Goal: Complete application form

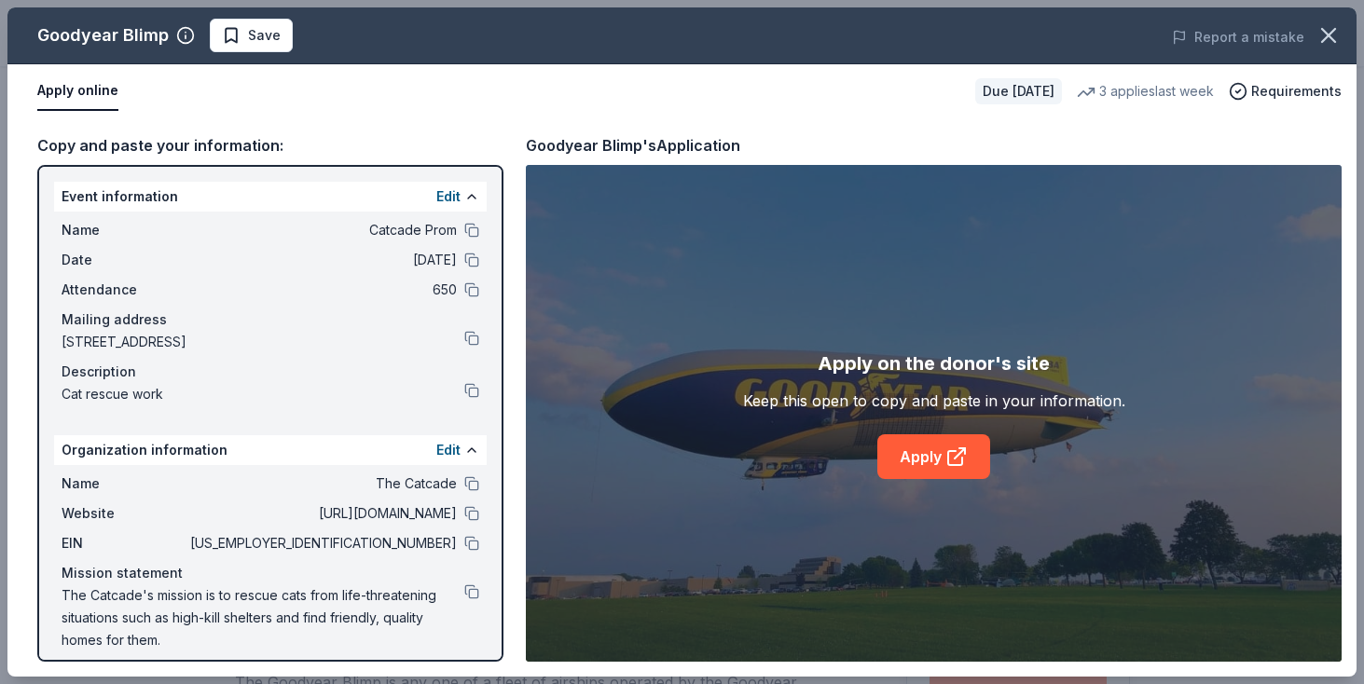
scroll to position [361, 0]
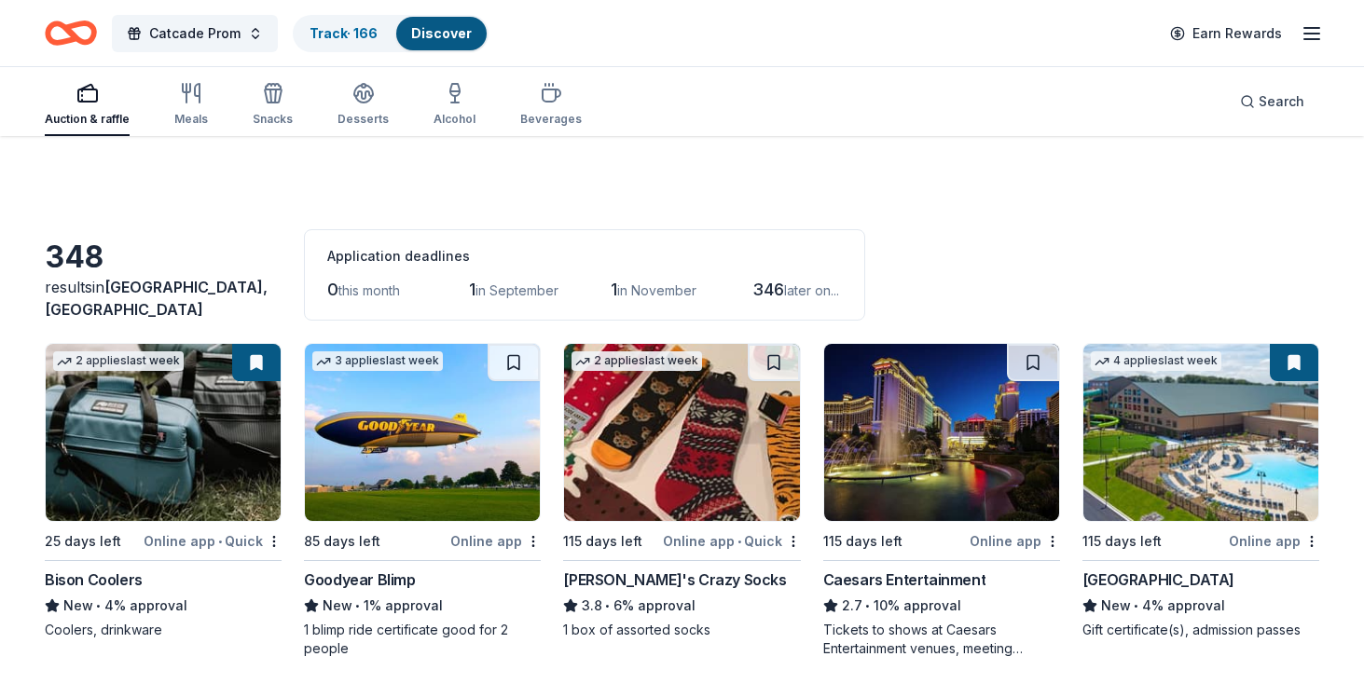
scroll to position [91, 0]
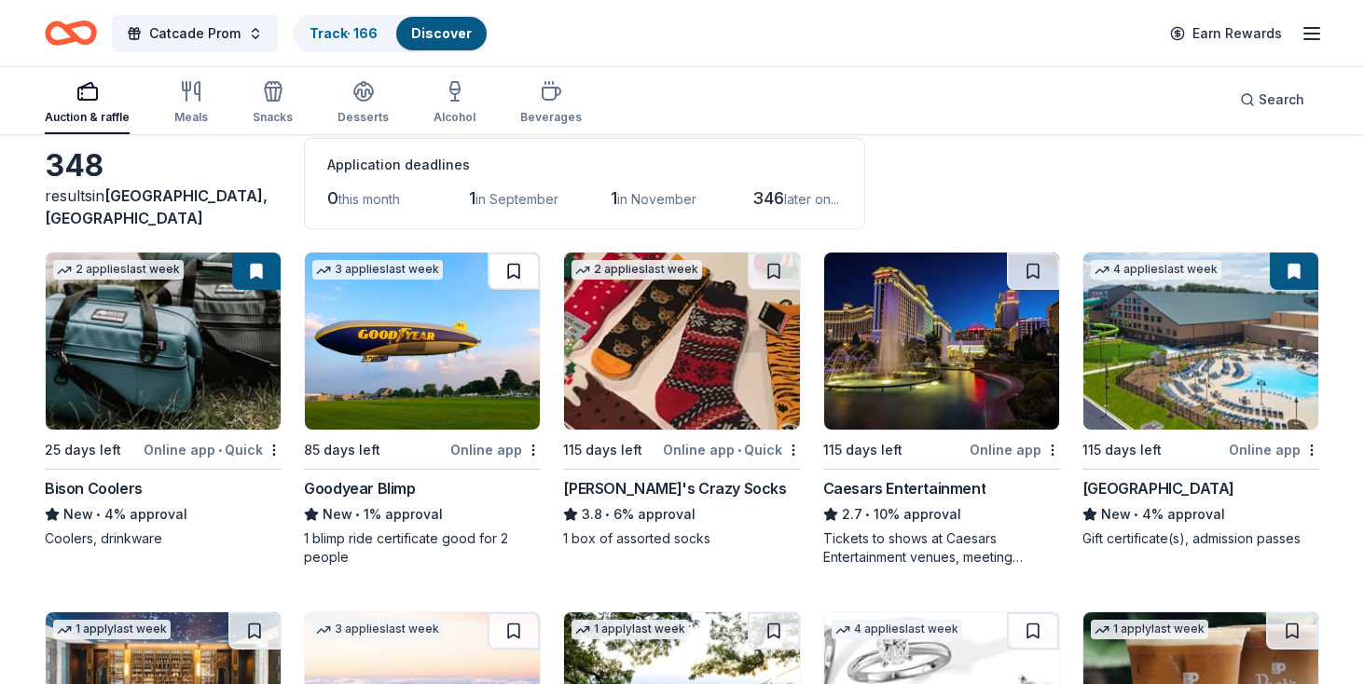
click at [505, 268] on button at bounding box center [513, 271] width 52 height 37
click at [922, 487] on div "Caesars Entertainment" at bounding box center [904, 488] width 163 height 22
click at [1187, 383] on img at bounding box center [1200, 341] width 235 height 177
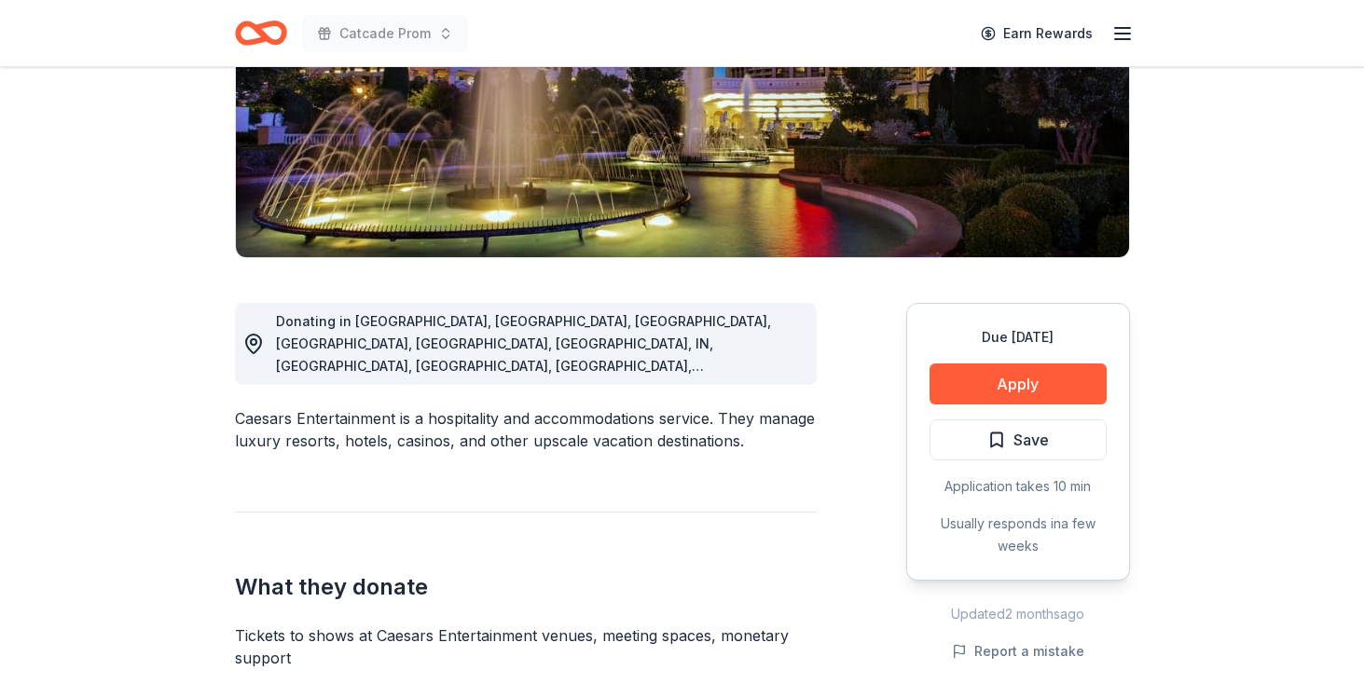
scroll to position [310, 0]
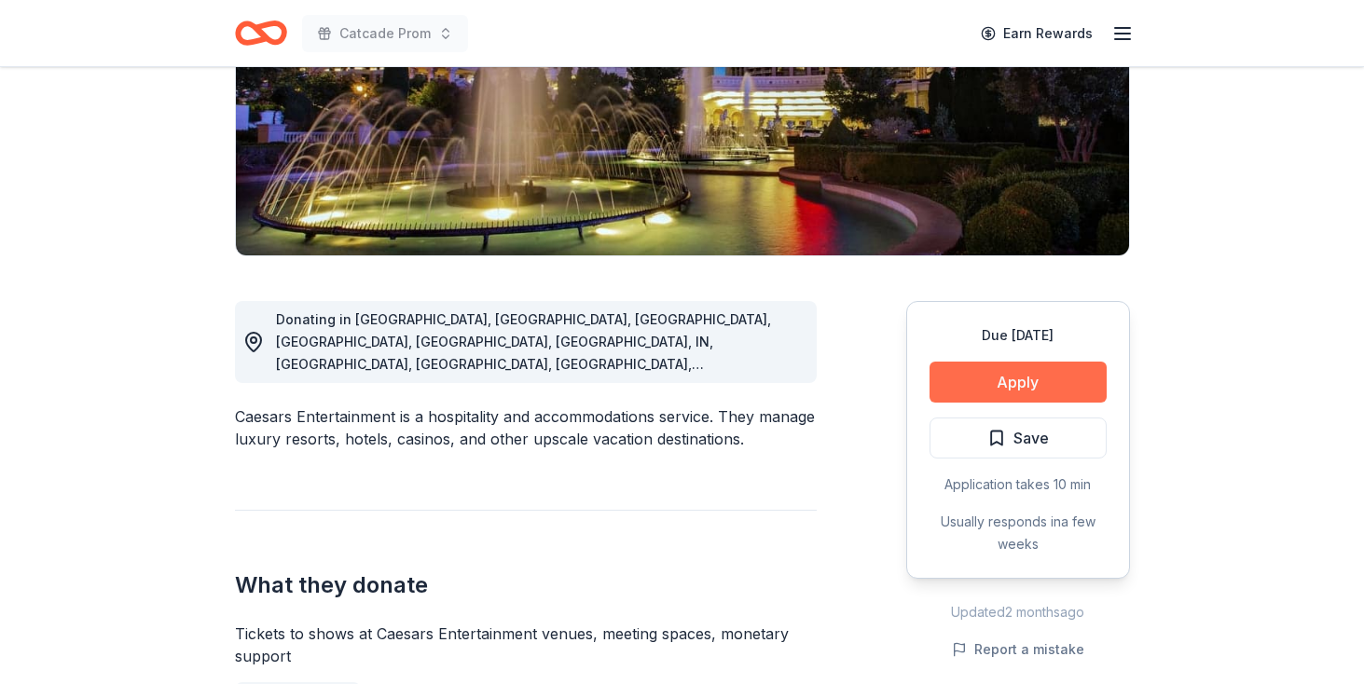
click at [980, 390] on button "Apply" at bounding box center [1017, 382] width 177 height 41
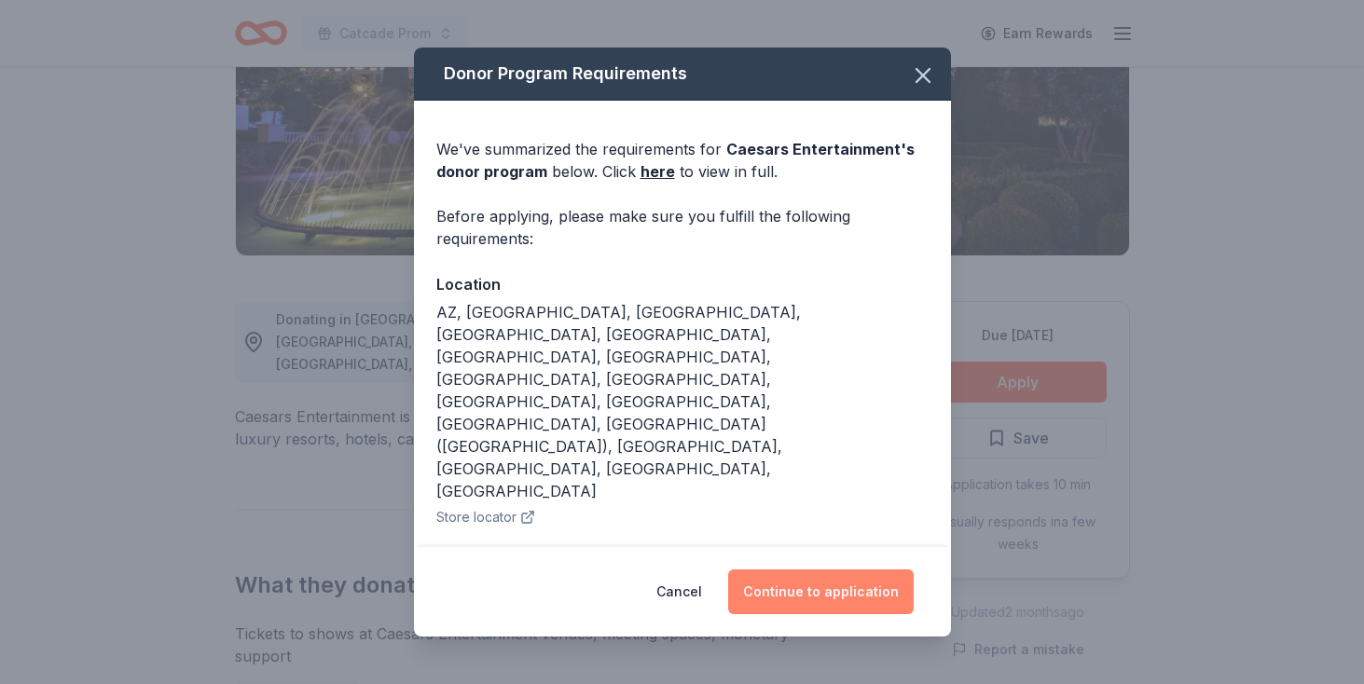
click at [821, 583] on button "Continue to application" at bounding box center [820, 592] width 185 height 45
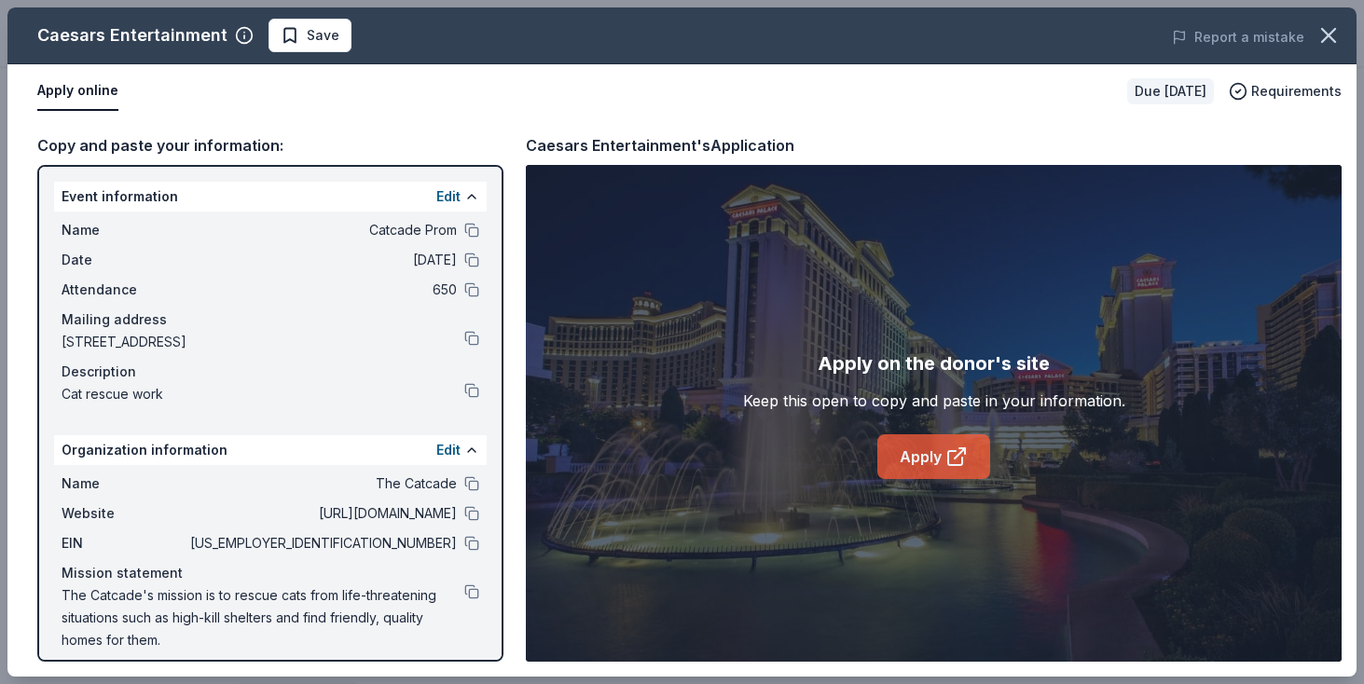
click at [936, 461] on link "Apply" at bounding box center [933, 456] width 113 height 45
click at [920, 445] on link "Apply" at bounding box center [933, 456] width 113 height 45
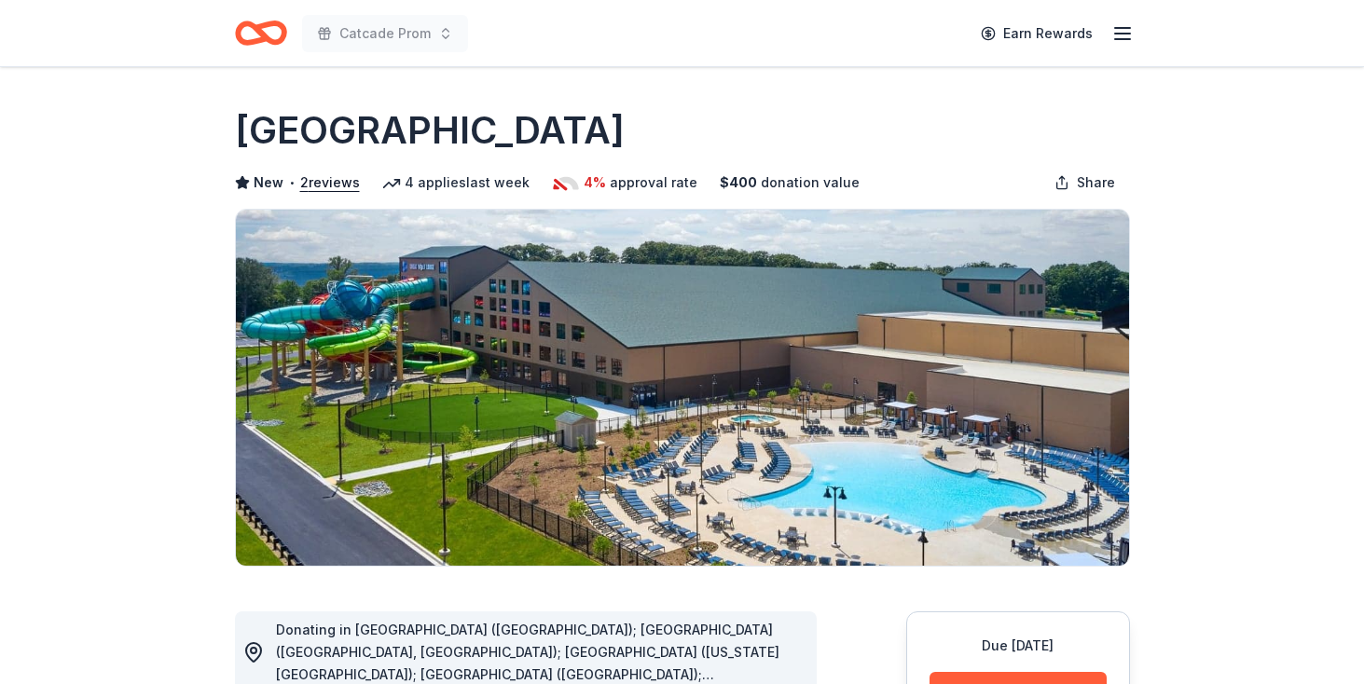
scroll to position [202, 0]
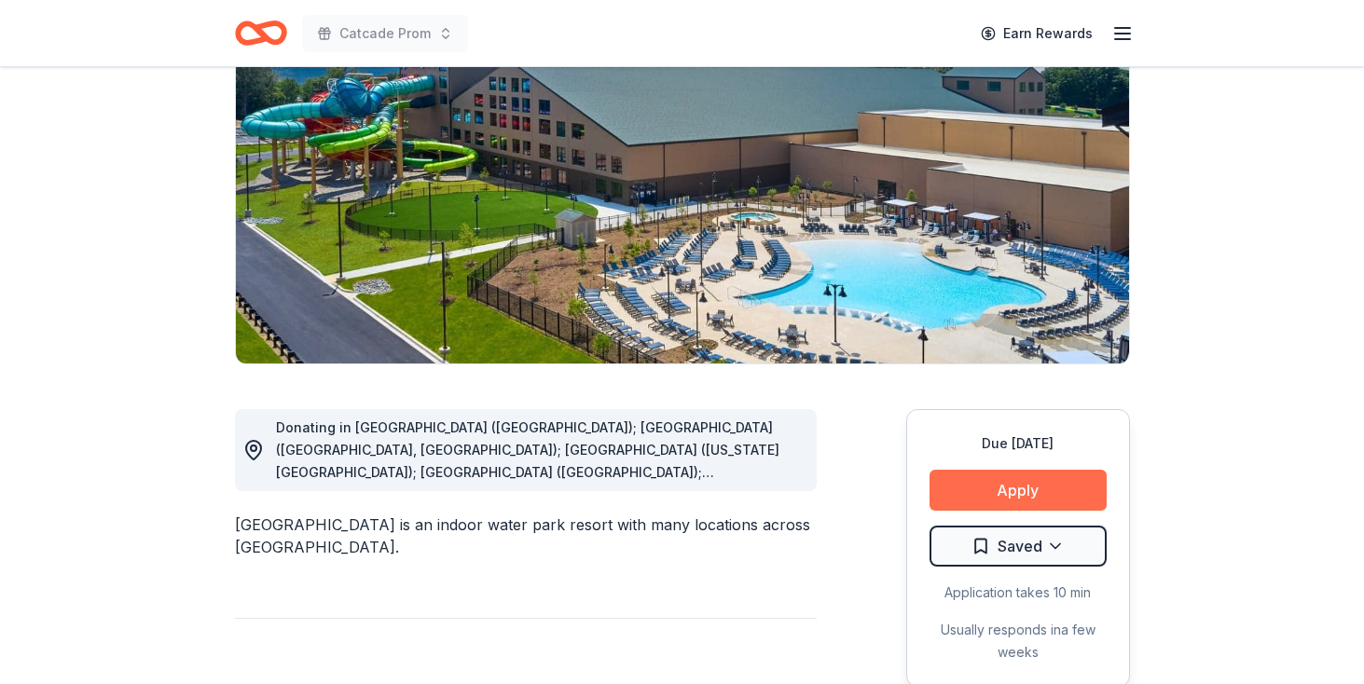
click at [1004, 487] on button "Apply" at bounding box center [1017, 490] width 177 height 41
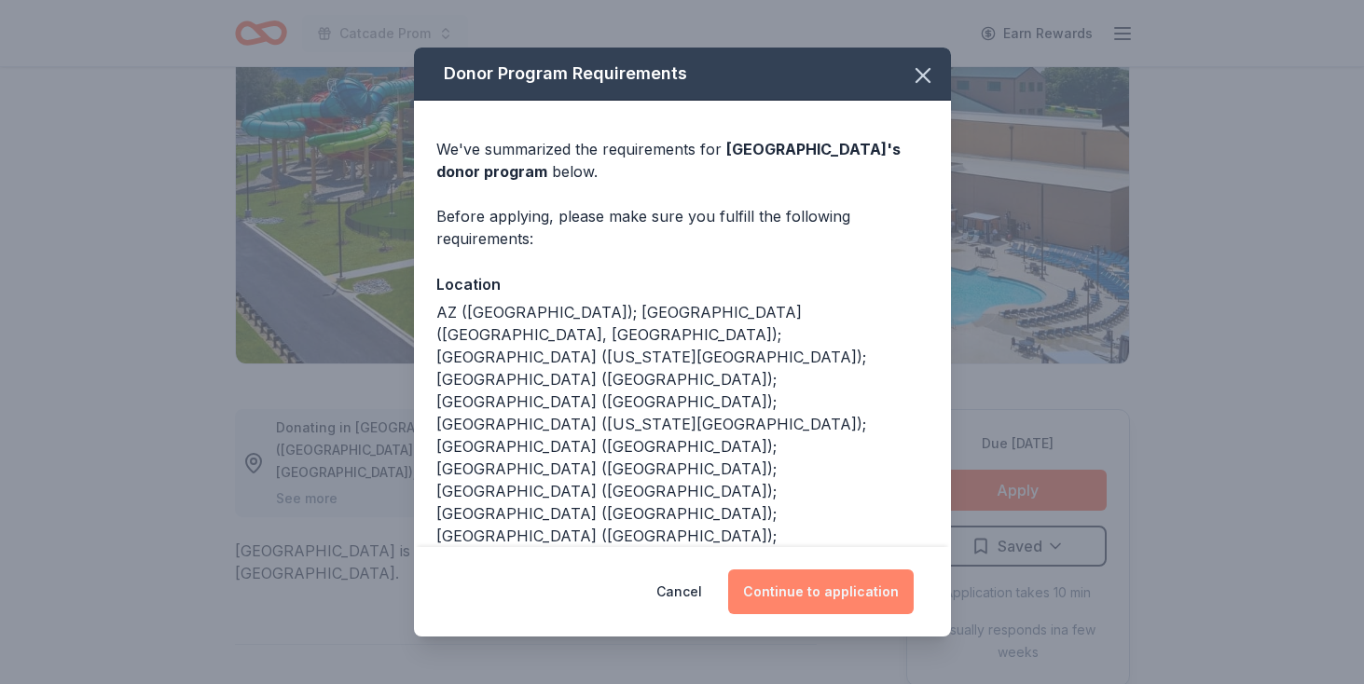
click at [797, 593] on button "Continue to application" at bounding box center [820, 592] width 185 height 45
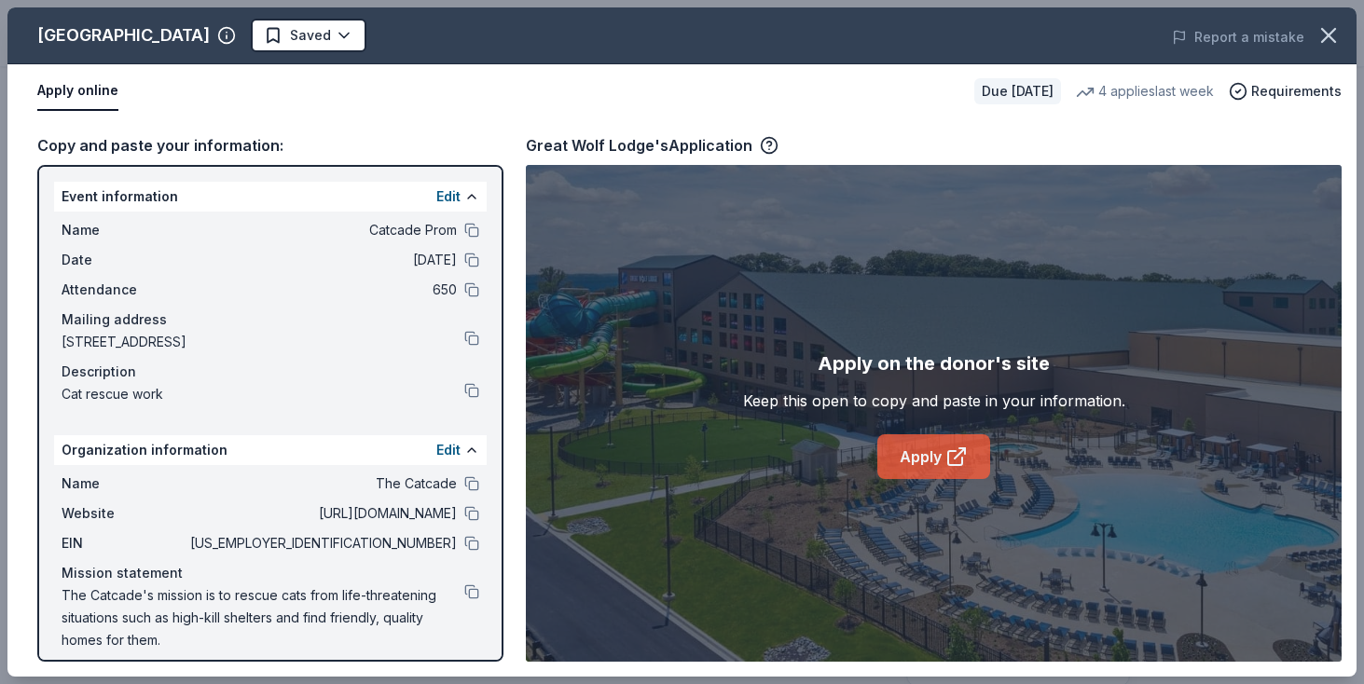
click at [936, 470] on link "Apply" at bounding box center [933, 456] width 113 height 45
